Goal: Entertainment & Leisure: Consume media (video, audio)

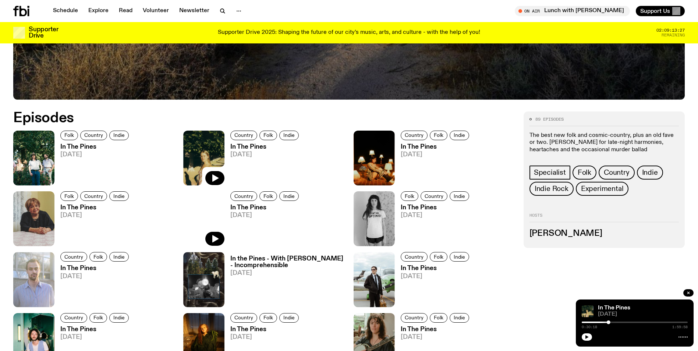
scroll to position [401, 0]
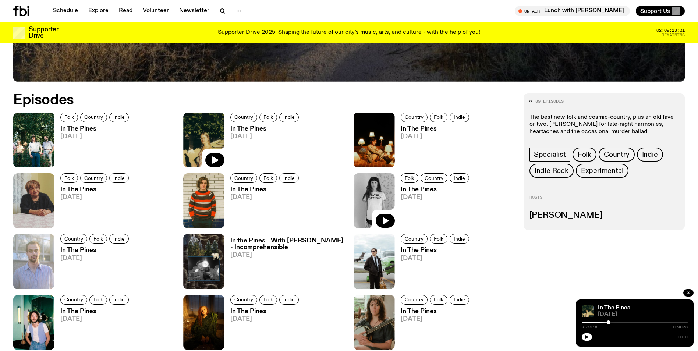
click at [368, 206] on img at bounding box center [373, 200] width 41 height 55
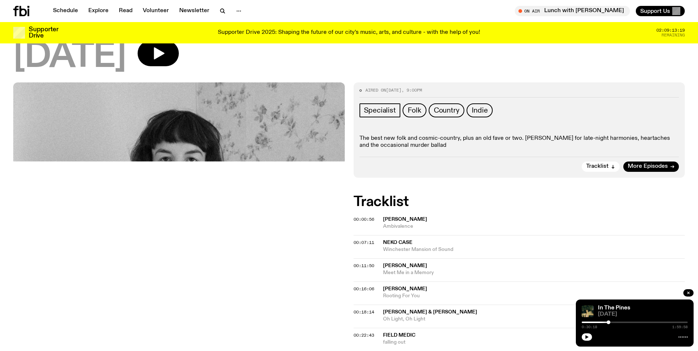
scroll to position [33, 0]
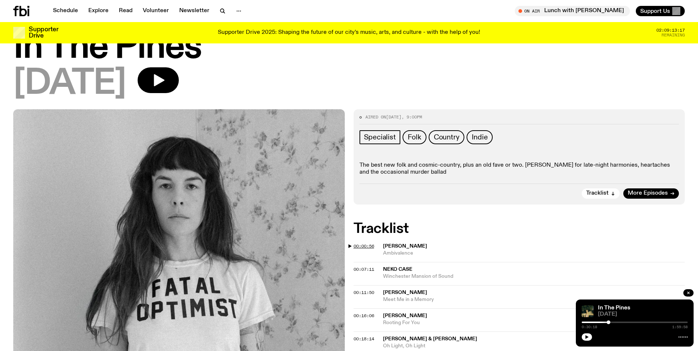
click at [363, 243] on span "00:00:56" at bounding box center [363, 246] width 21 height 6
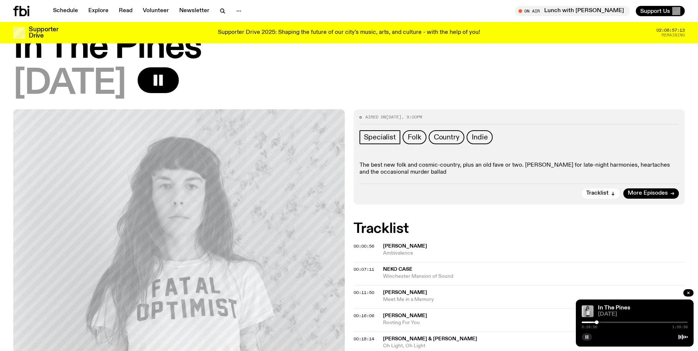
click at [585, 337] on icon "button" at bounding box center [586, 337] width 4 height 4
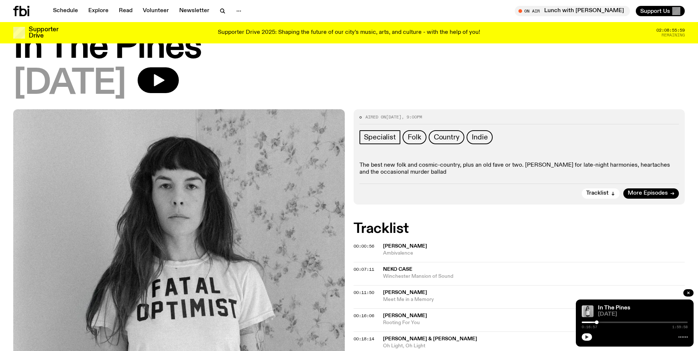
click at [591, 335] on div at bounding box center [634, 336] width 106 height 9
click at [588, 337] on icon "button" at bounding box center [586, 337] width 3 height 4
